Goal: Navigation & Orientation: Find specific page/section

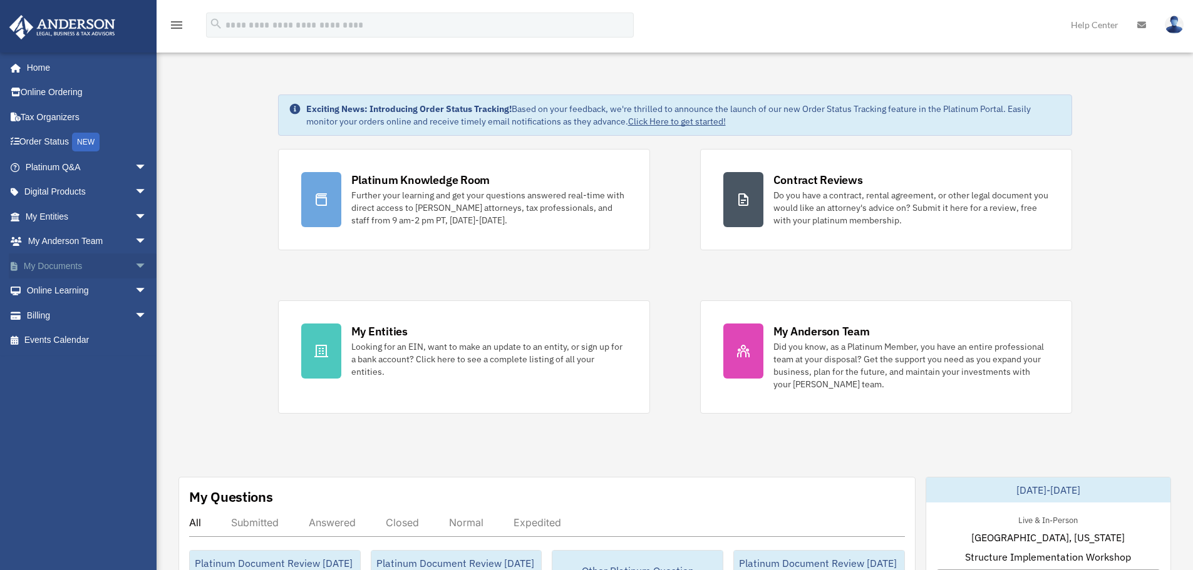
click at [135, 260] on span "arrow_drop_down" at bounding box center [147, 267] width 25 height 26
click at [65, 289] on link "Box" at bounding box center [92, 291] width 148 height 25
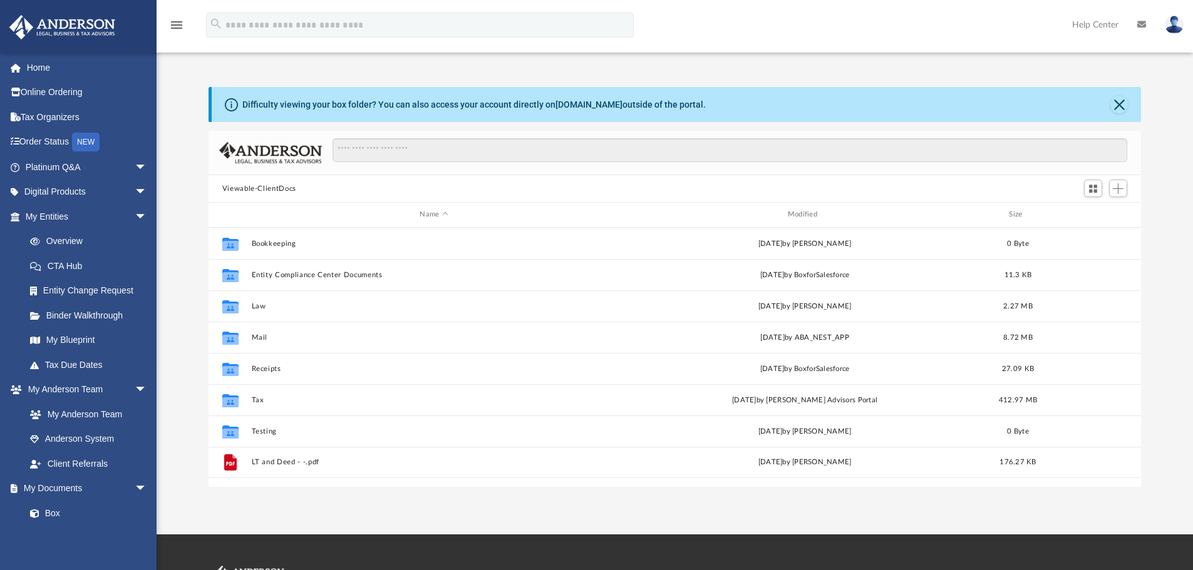
scroll to position [275, 923]
click at [1098, 191] on span "Switch to Grid View" at bounding box center [1093, 188] width 11 height 11
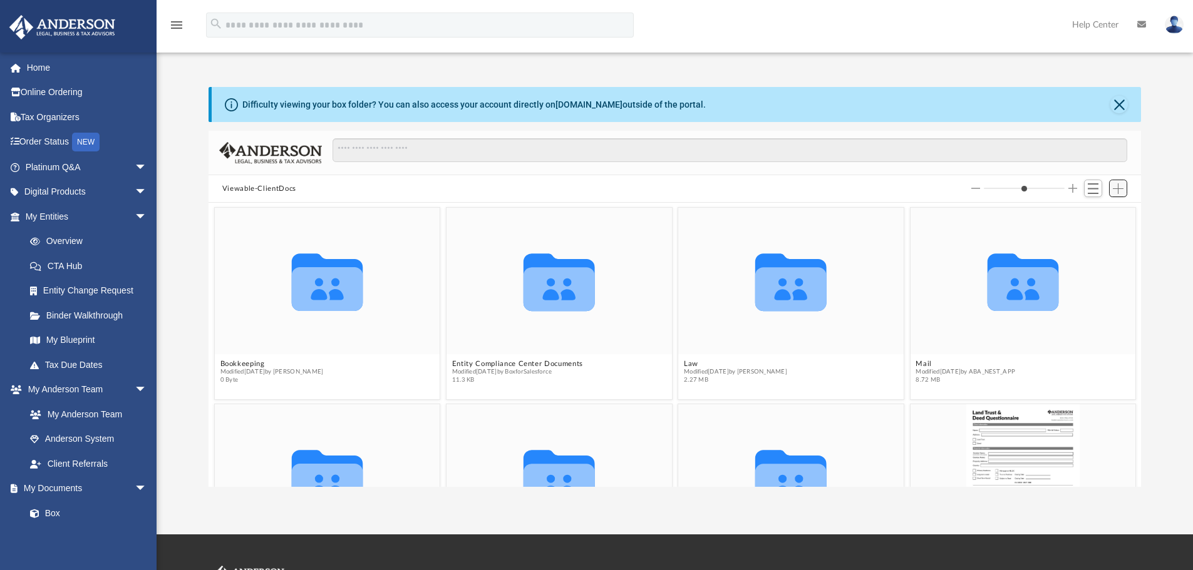
click at [1119, 191] on span "Add" at bounding box center [1118, 188] width 11 height 11
click at [286, 145] on img at bounding box center [270, 153] width 103 height 22
click at [60, 508] on link "Box" at bounding box center [92, 513] width 148 height 25
click at [1124, 103] on button "Close" at bounding box center [1119, 105] width 18 height 18
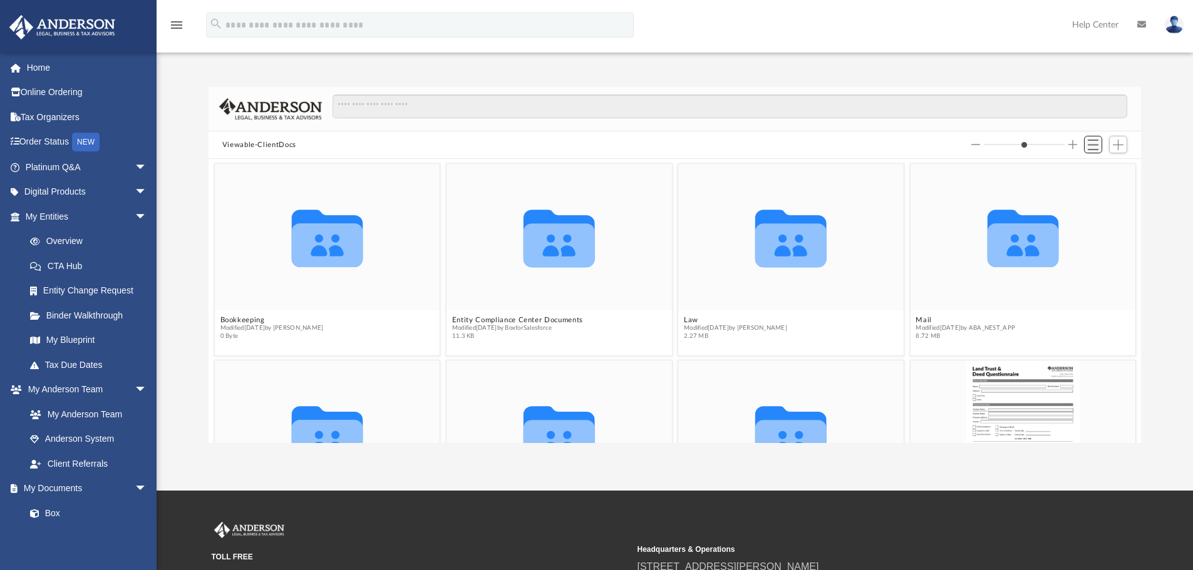
click at [1088, 145] on span "Switch to List View" at bounding box center [1093, 145] width 11 height 11
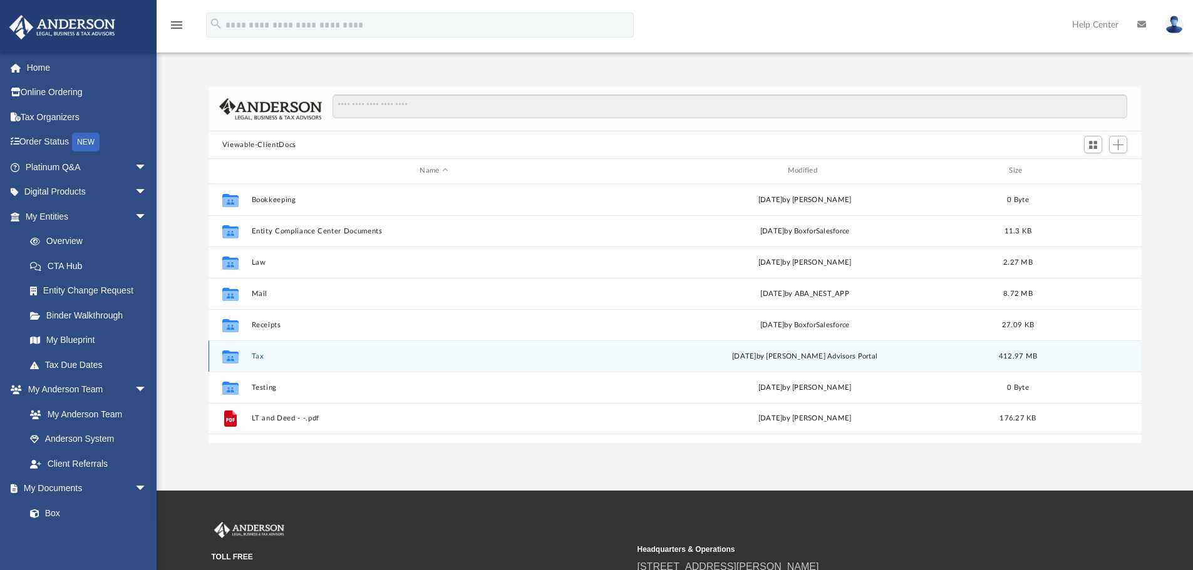
click at [286, 362] on div "Collaborated Folder Tax Wed May 21 2025 by Anderson Advisors Portal 412.97 MB" at bounding box center [674, 356] width 933 height 31
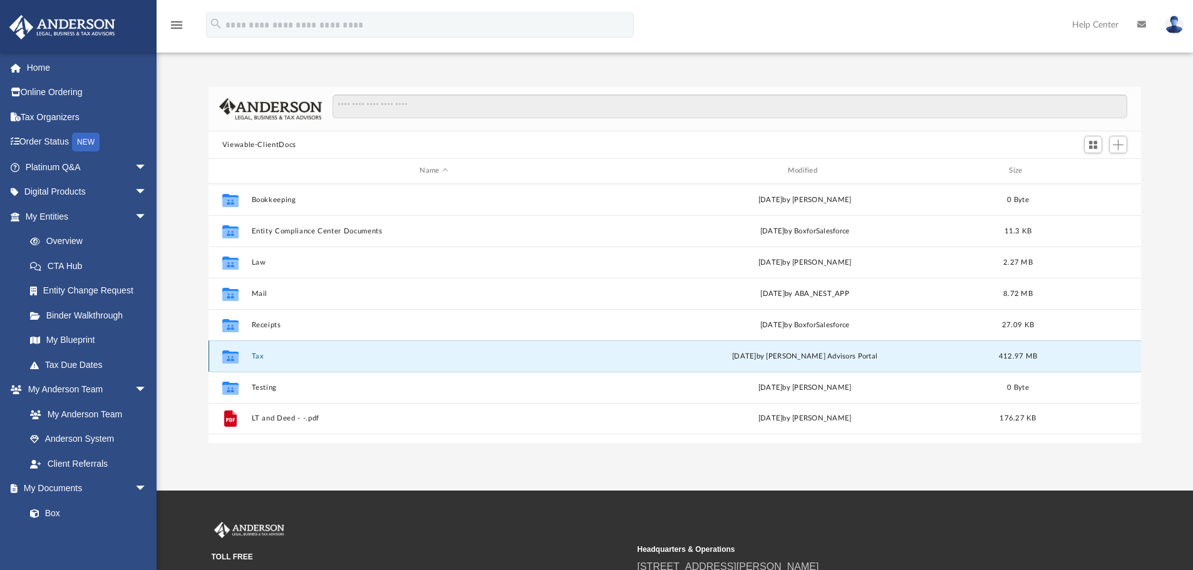
click at [264, 350] on div "Collaborated Folder Tax Wed May 21 2025 by Anderson Advisors Portal 412.97 MB" at bounding box center [674, 356] width 933 height 31
click at [257, 353] on button "Tax" at bounding box center [433, 357] width 365 height 8
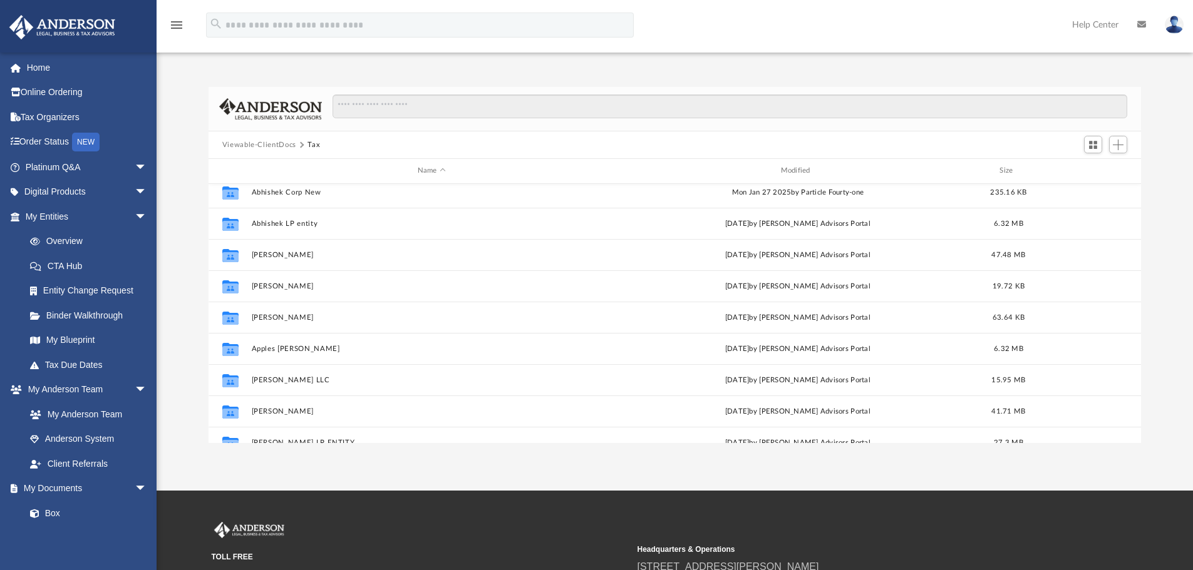
scroll to position [0, 0]
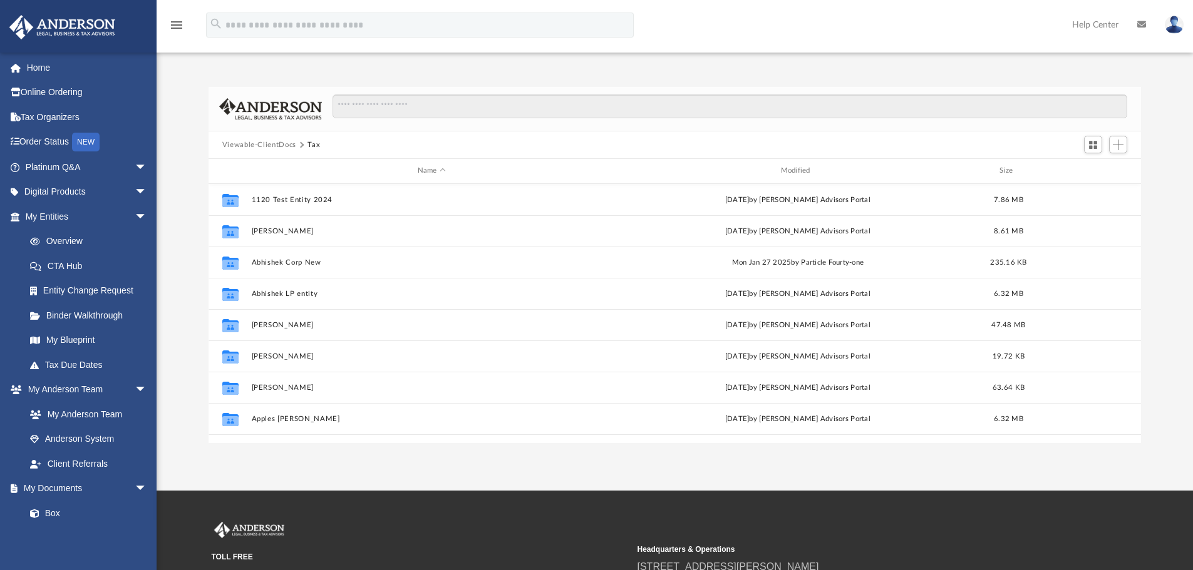
click at [1173, 25] on img at bounding box center [1174, 25] width 19 height 18
click at [1171, 23] on img at bounding box center [1174, 25] width 19 height 18
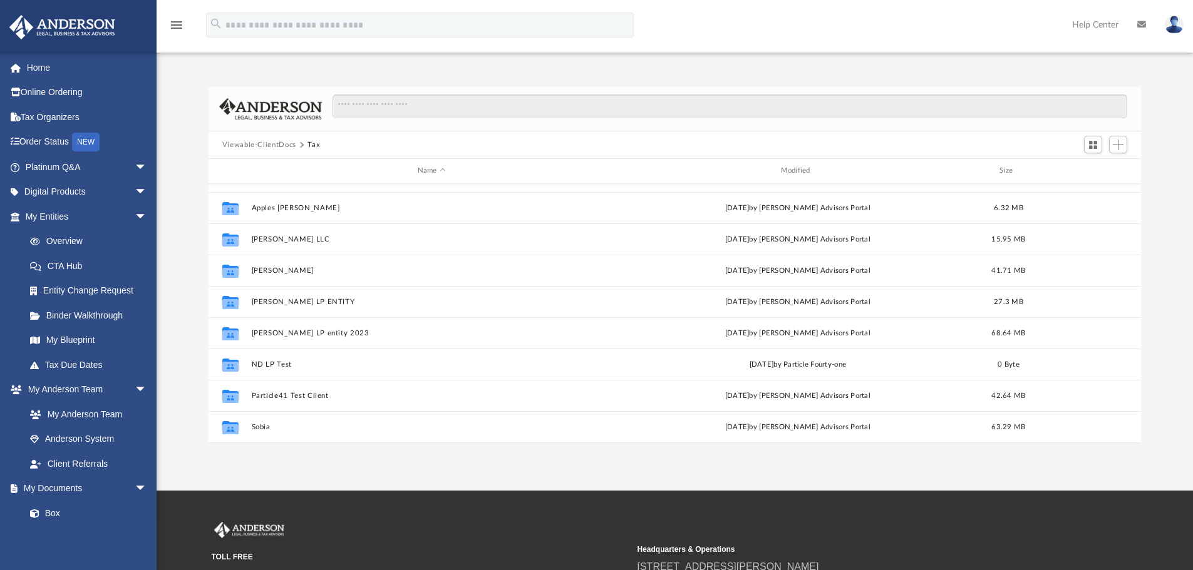
scroll to position [210, 0]
click at [250, 140] on button "Viewable-ClientDocs" at bounding box center [259, 145] width 74 height 11
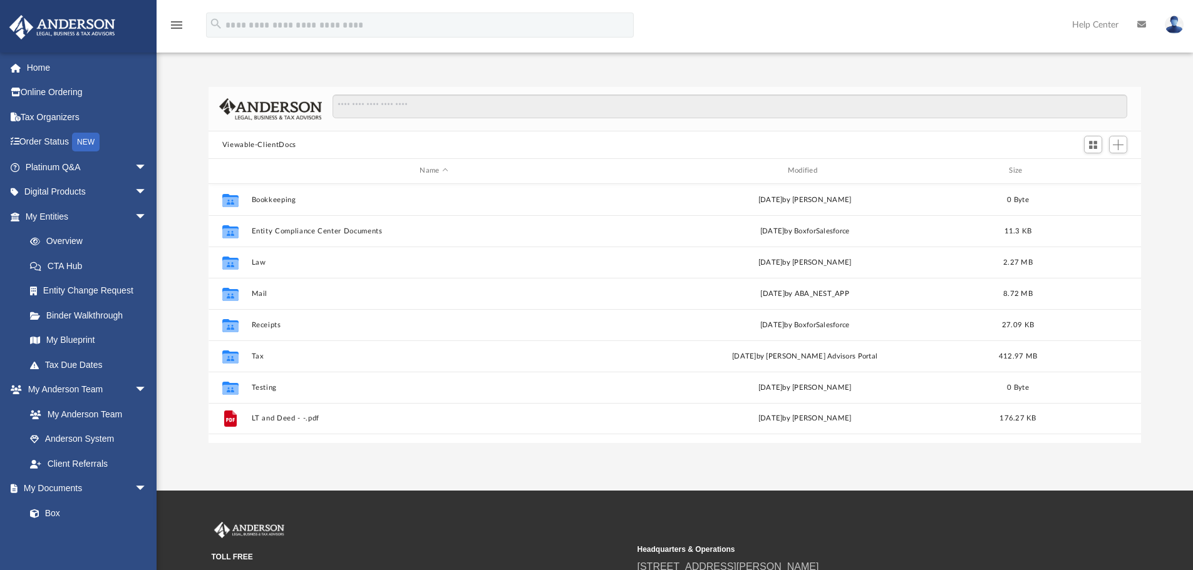
click at [254, 142] on button "Viewable-ClientDocs" at bounding box center [259, 145] width 74 height 11
click at [26, 75] on link "Home" at bounding box center [87, 67] width 157 height 25
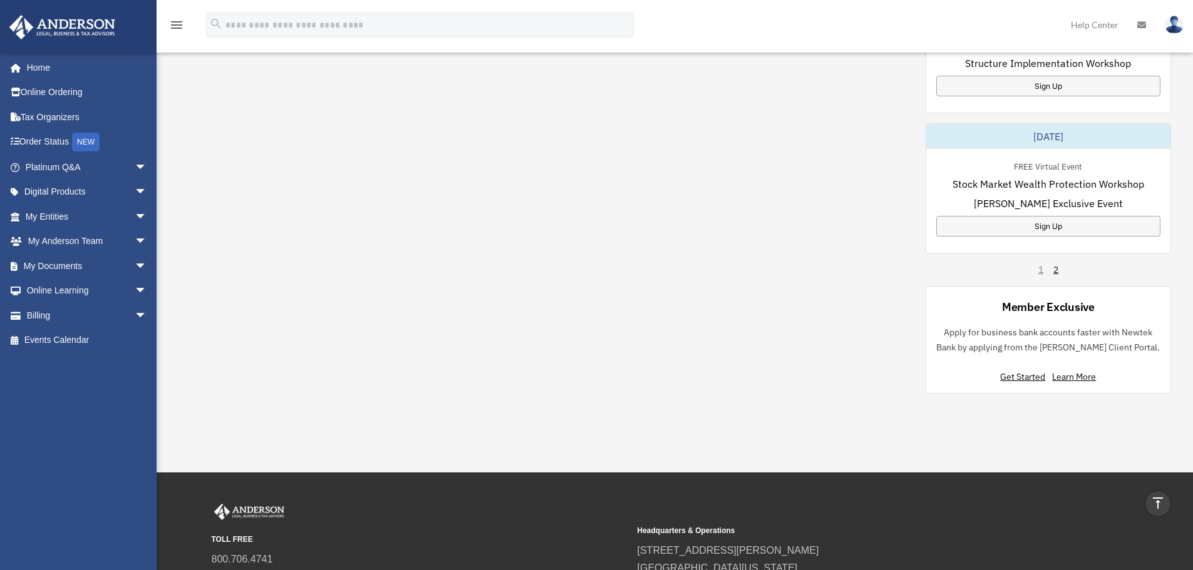
scroll to position [814, 0]
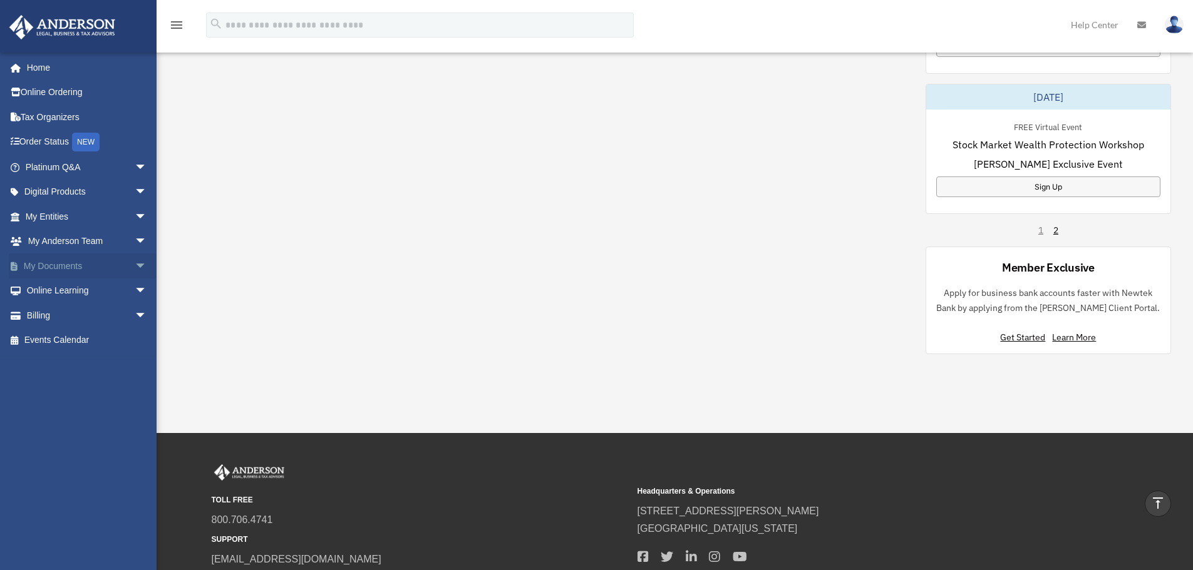
click at [135, 263] on span "arrow_drop_down" at bounding box center [147, 267] width 25 height 26
click at [64, 345] on link "Forms Library" at bounding box center [92, 340] width 148 height 25
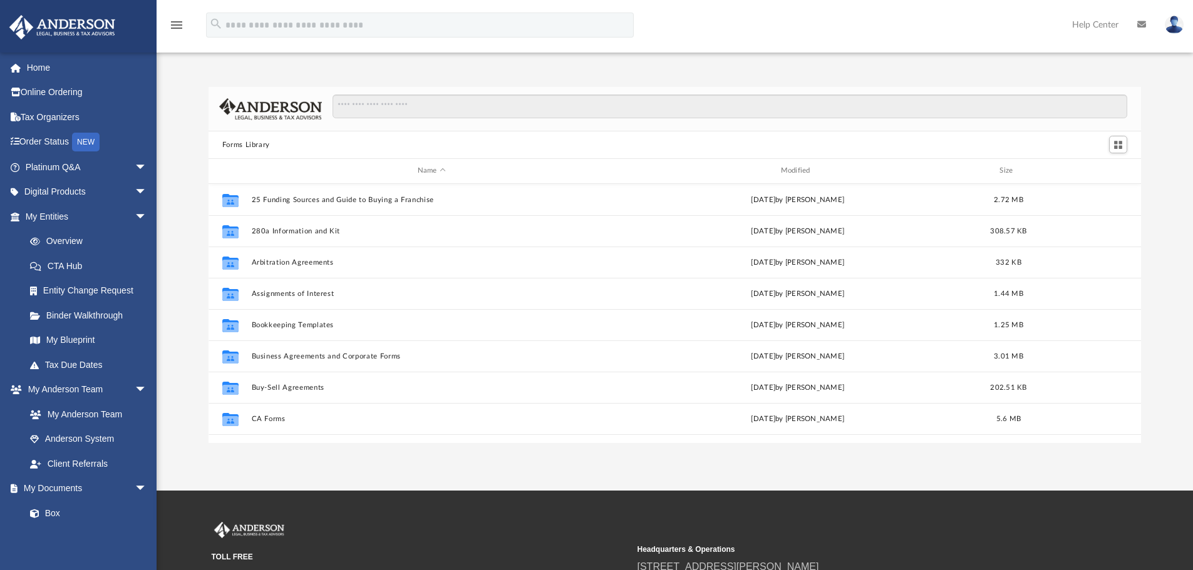
scroll to position [275, 923]
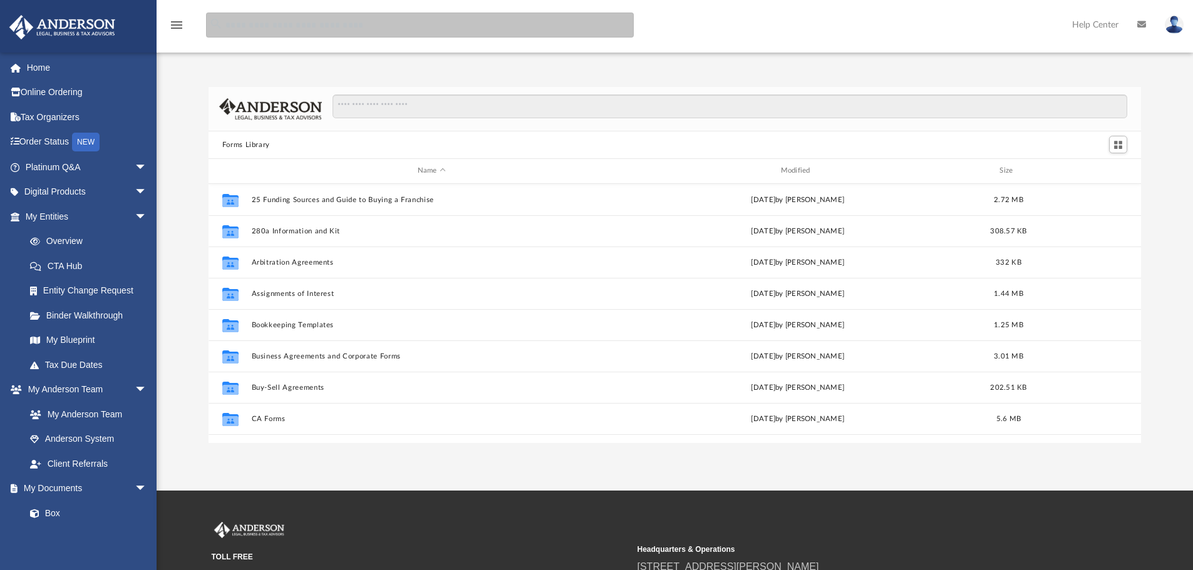
click at [358, 28] on input "search" at bounding box center [420, 25] width 428 height 25
type input "***"
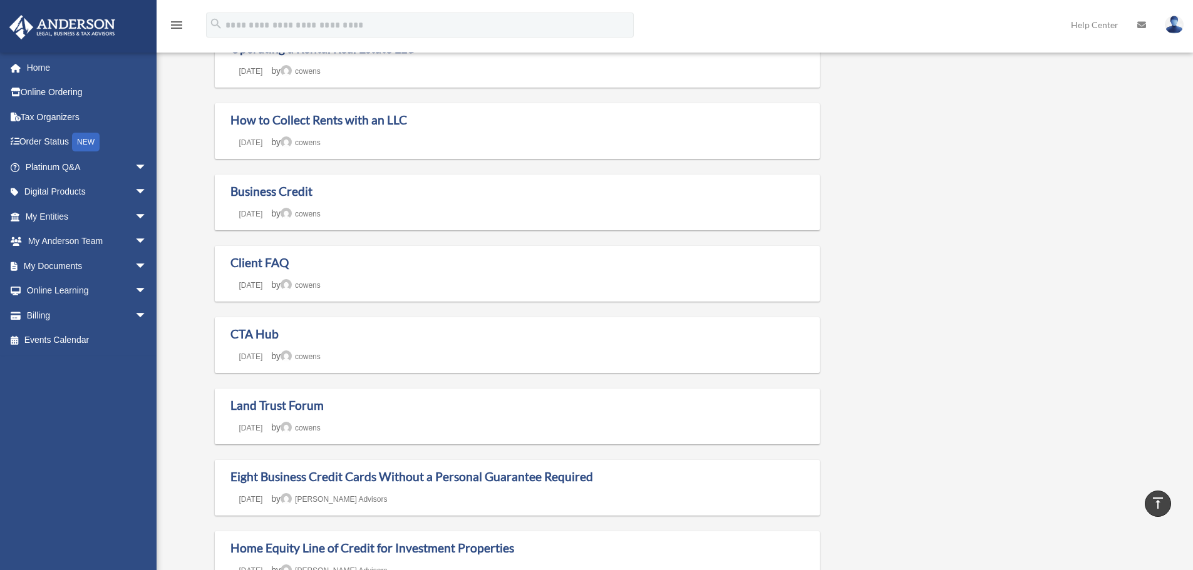
scroll to position [689, 0]
click at [69, 93] on link "Online Ordering" at bounding box center [87, 92] width 157 height 25
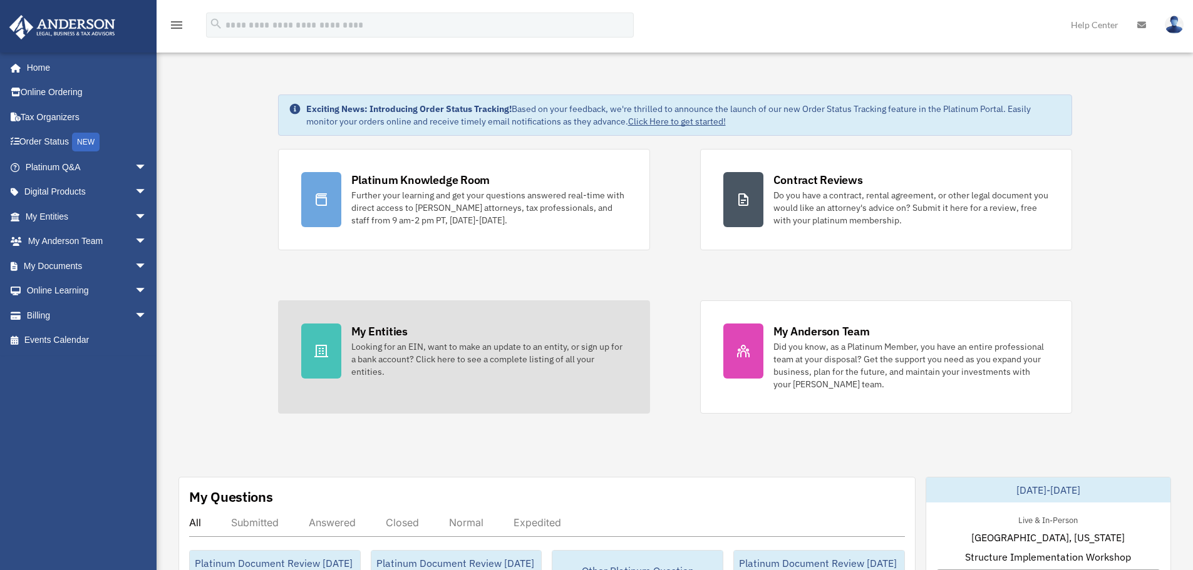
click at [503, 369] on div "Looking for an EIN, want to make an update to an entity, or sign up for a bank …" at bounding box center [488, 360] width 275 height 38
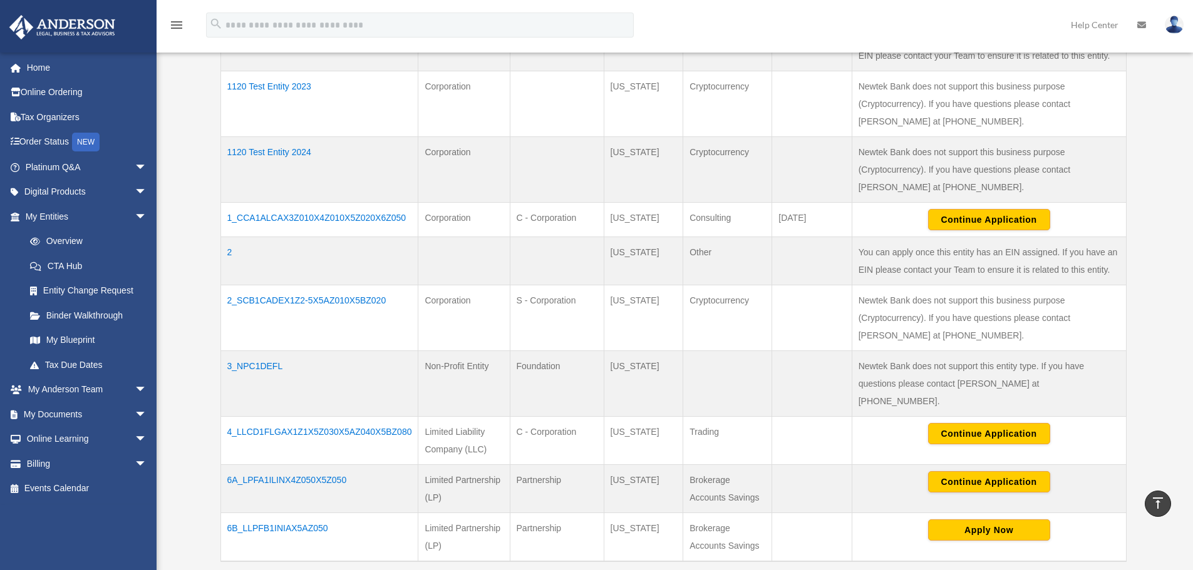
scroll to position [438, 0]
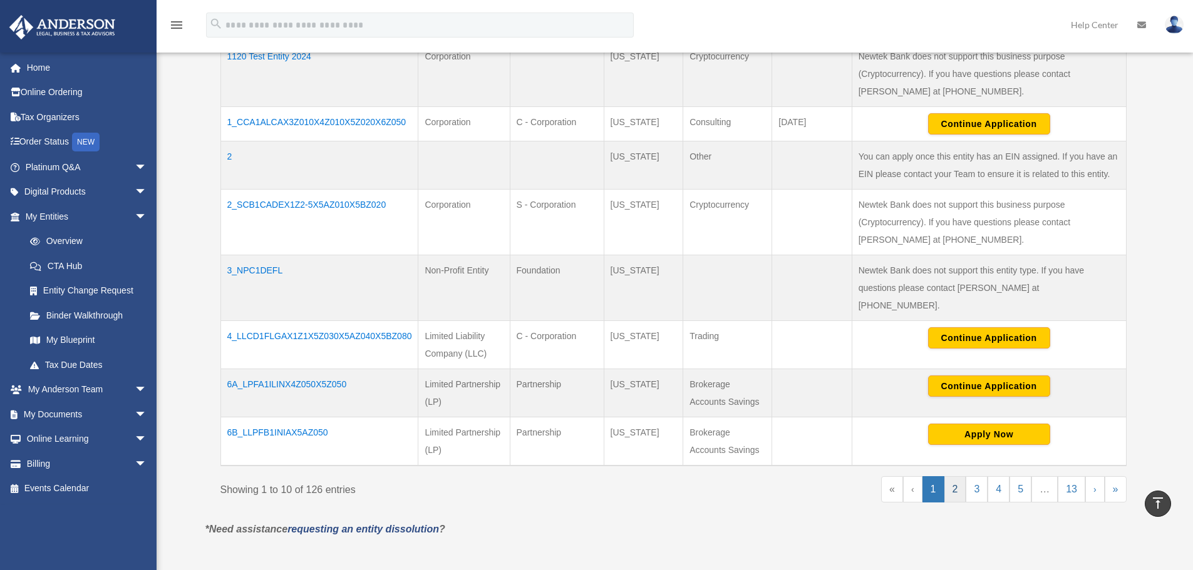
click at [955, 476] on link "2" at bounding box center [955, 489] width 22 height 26
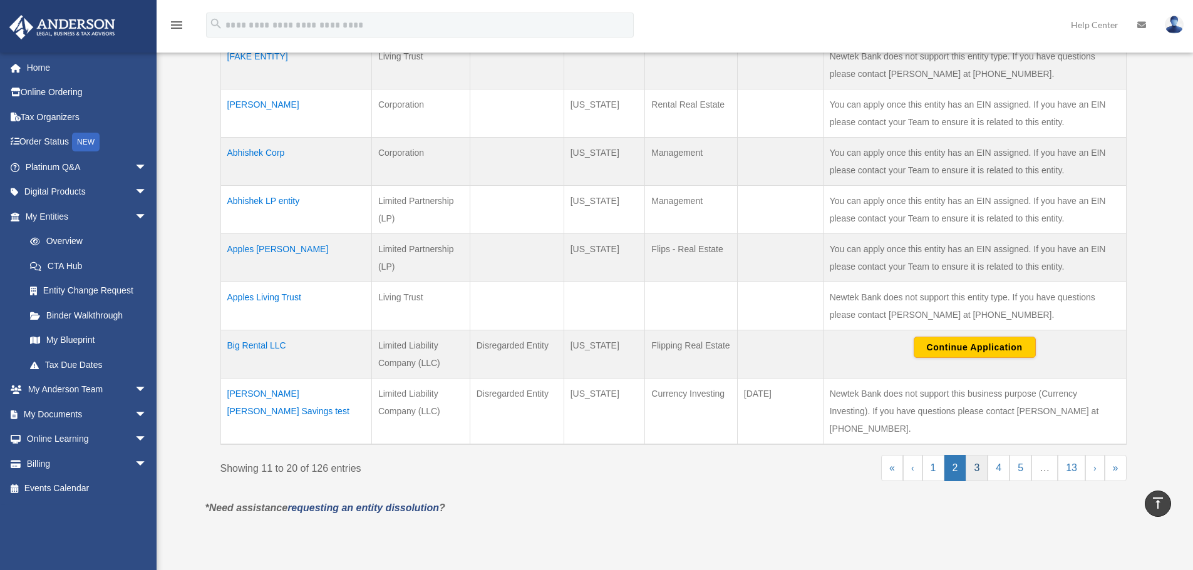
click at [975, 455] on link "3" at bounding box center [976, 468] width 22 height 26
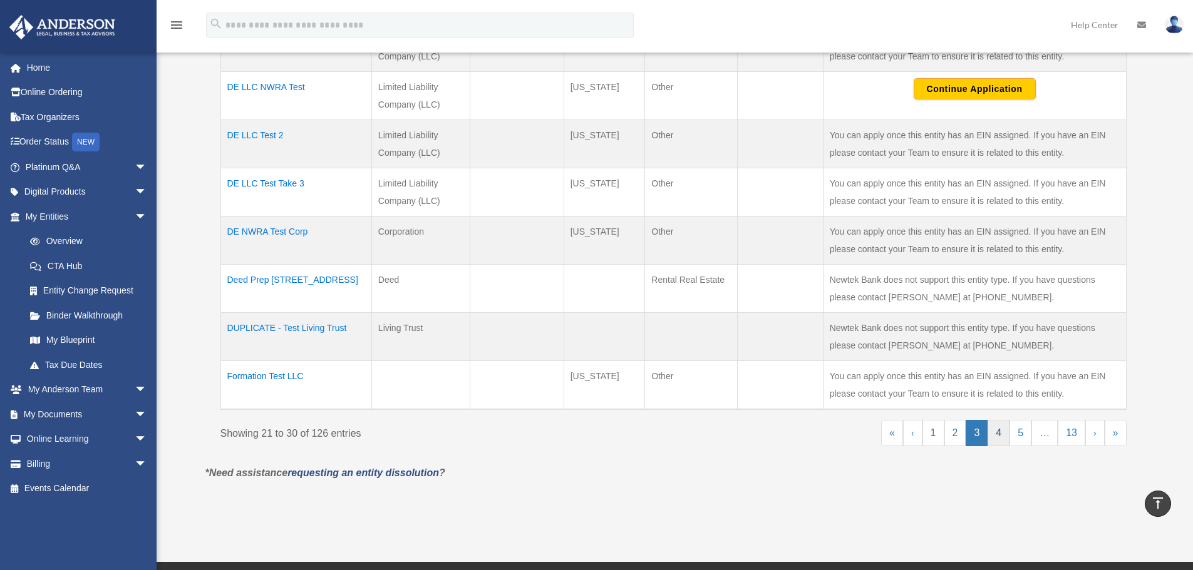
click at [997, 435] on link "4" at bounding box center [998, 433] width 22 height 26
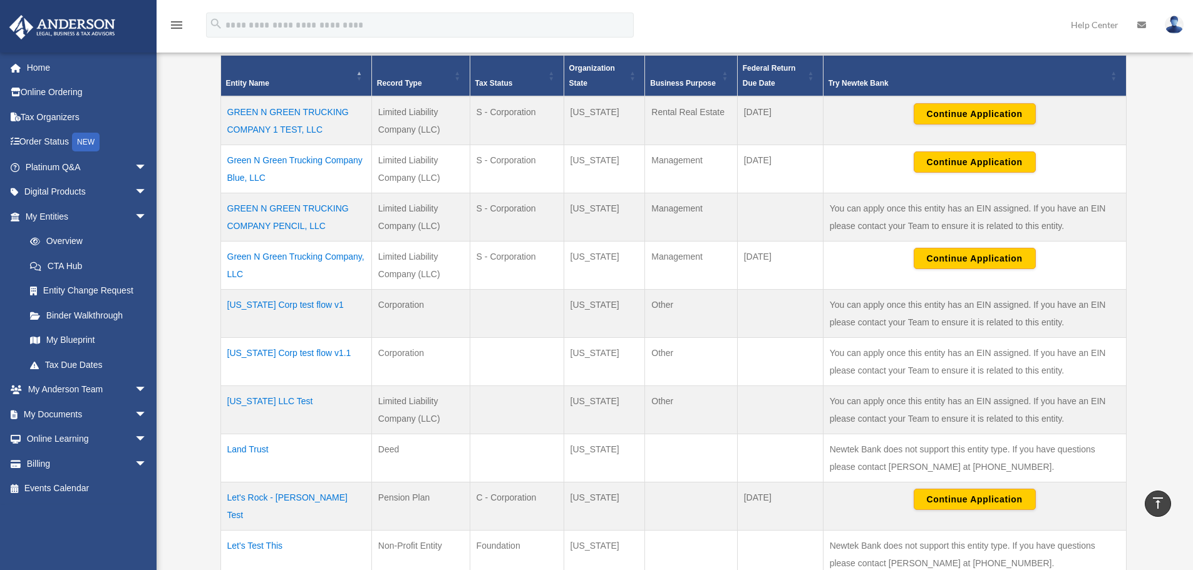
scroll to position [188, 0]
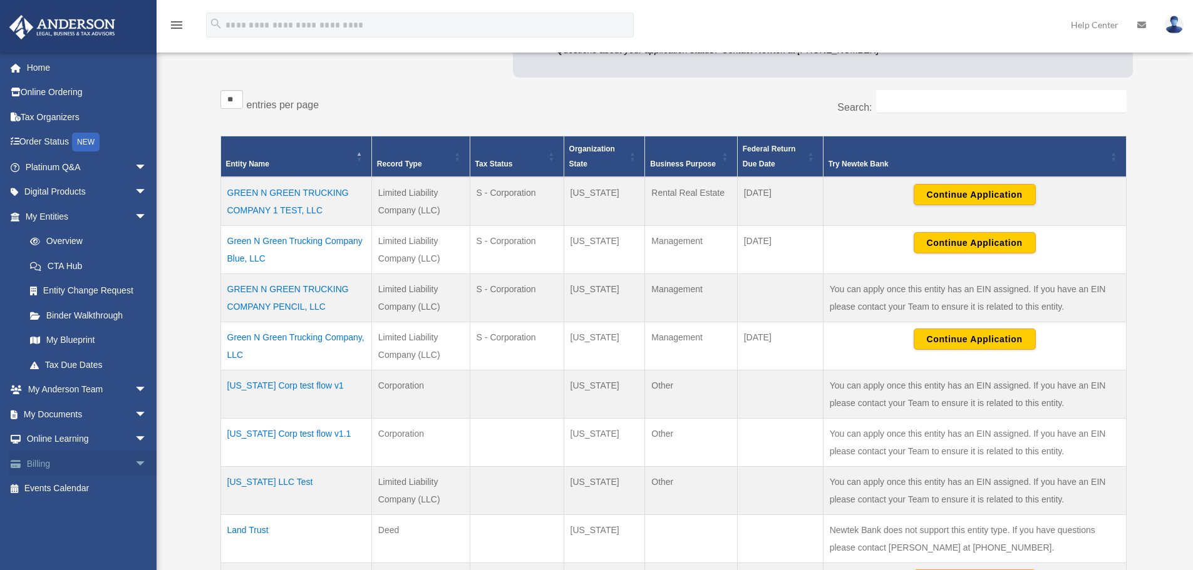
click at [135, 457] on span "arrow_drop_down" at bounding box center [147, 464] width 25 height 26
click at [138, 439] on span "arrow_drop_down" at bounding box center [147, 440] width 25 height 26
click at [135, 419] on span "arrow_drop_down" at bounding box center [147, 415] width 25 height 26
click at [135, 395] on span "arrow_drop_down" at bounding box center [147, 391] width 25 height 26
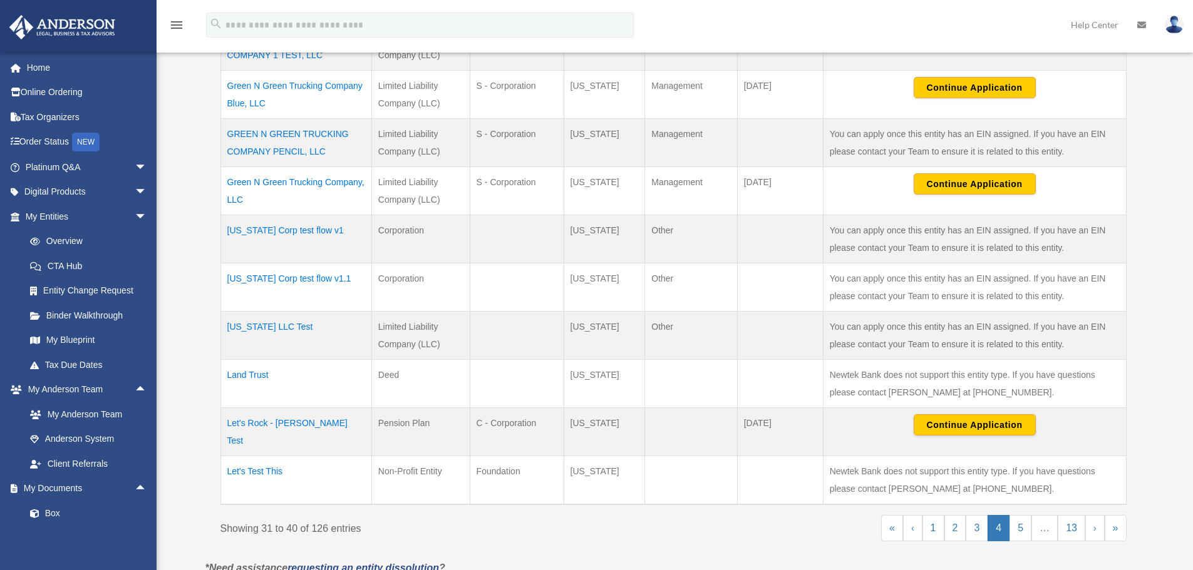
scroll to position [376, 0]
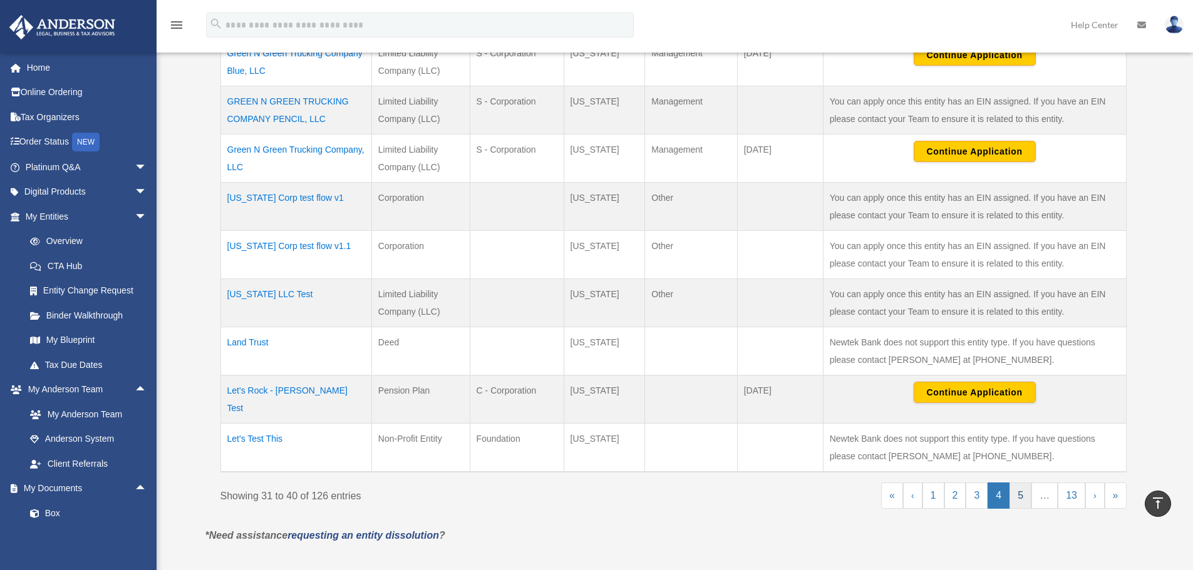
click at [1014, 483] on link "5" at bounding box center [1020, 496] width 22 height 26
